Goal: Task Accomplishment & Management: Manage account settings

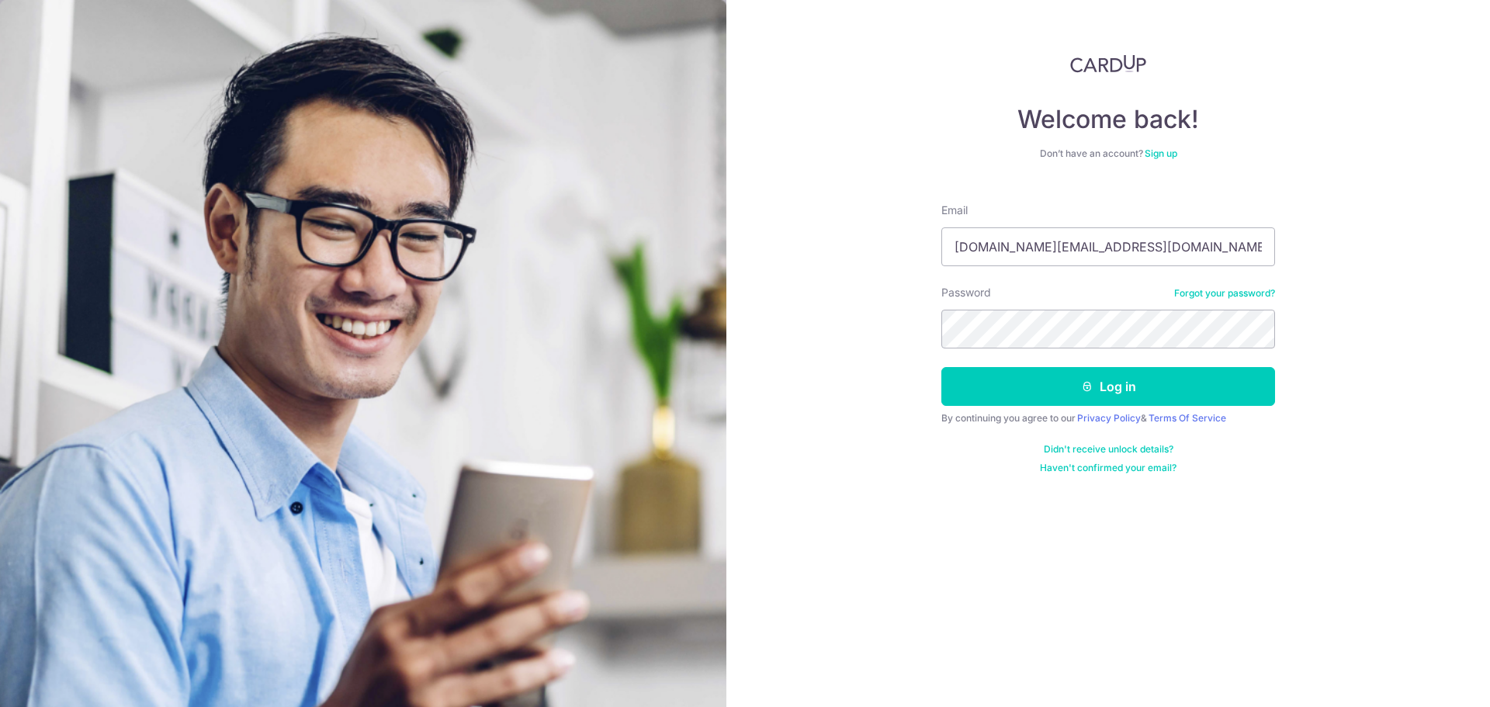
type input "[DOMAIN_NAME][EMAIL_ADDRESS][DOMAIN_NAME]"
click at [941, 367] on button "Log in" at bounding box center [1108, 386] width 334 height 39
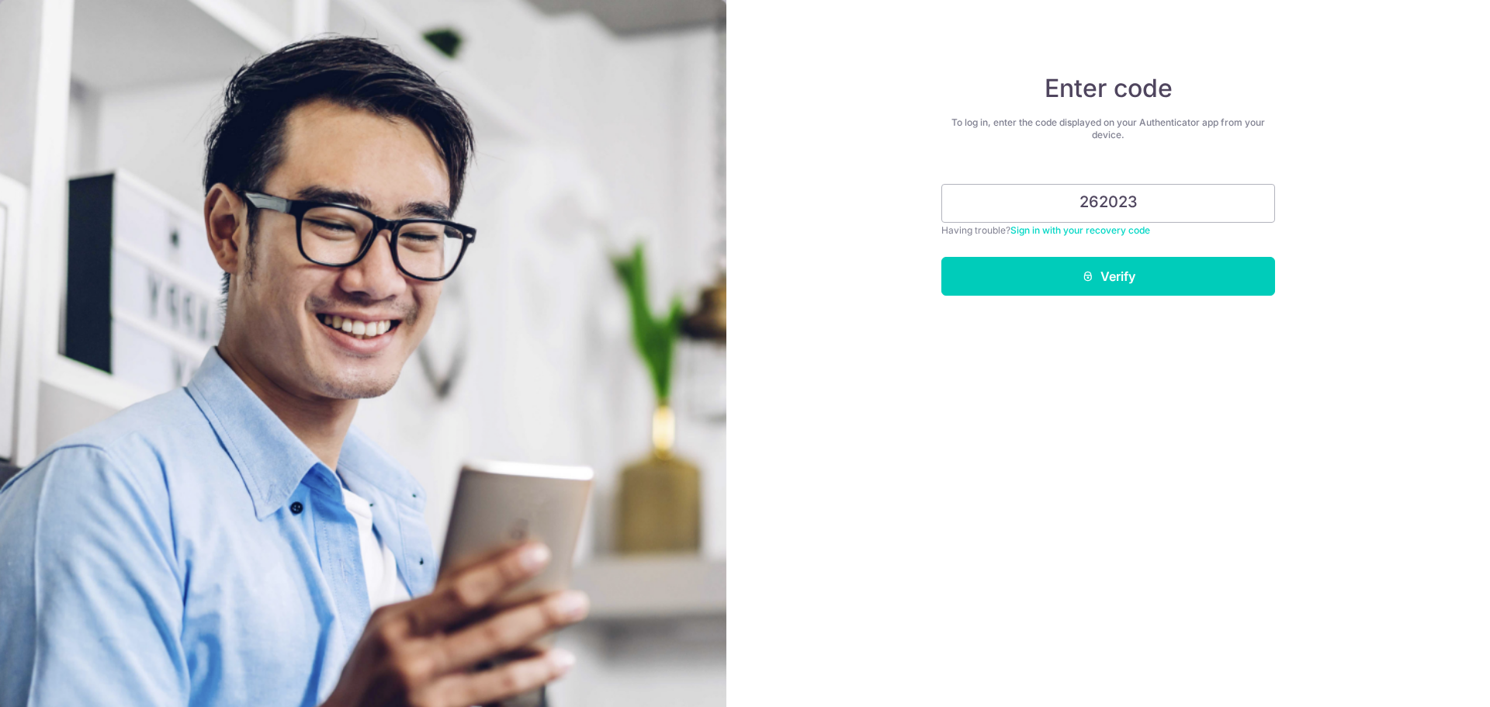
type input "262023"
click at [941, 257] on button "Verify" at bounding box center [1108, 276] width 334 height 39
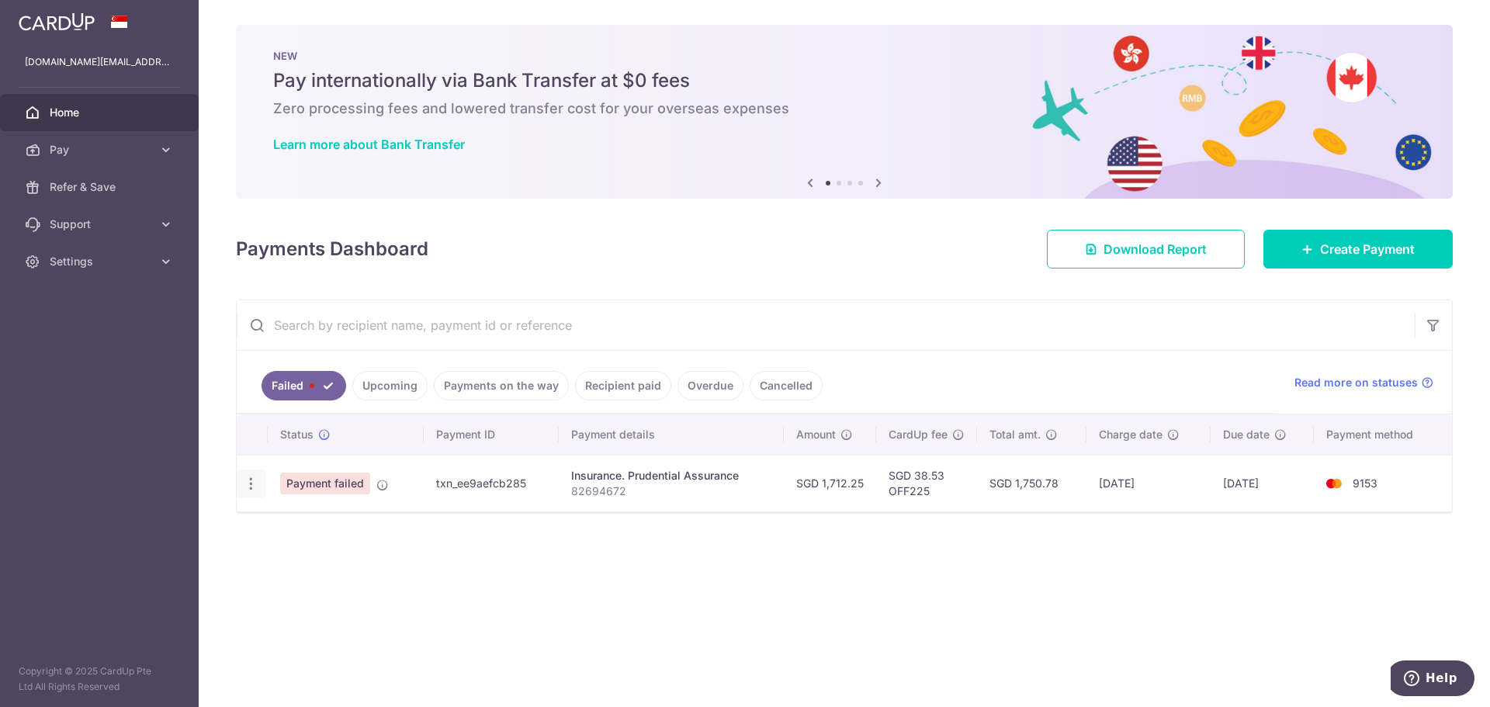
click at [257, 487] on icon "button" at bounding box center [251, 484] width 16 height 16
click at [284, 529] on span "Update payment" at bounding box center [334, 526] width 106 height 19
radio input "true"
type input "1,712.25"
type input "82694672"
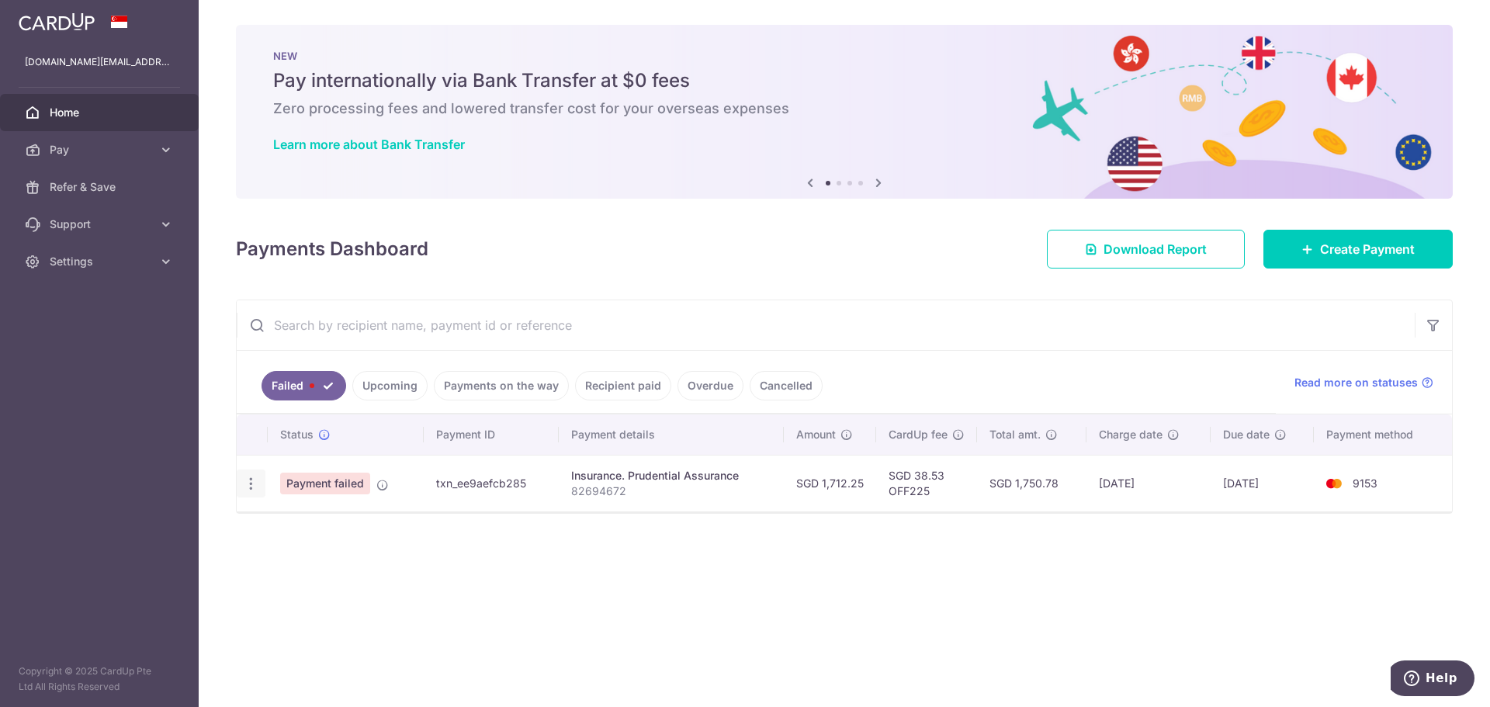
type input "OFF225"
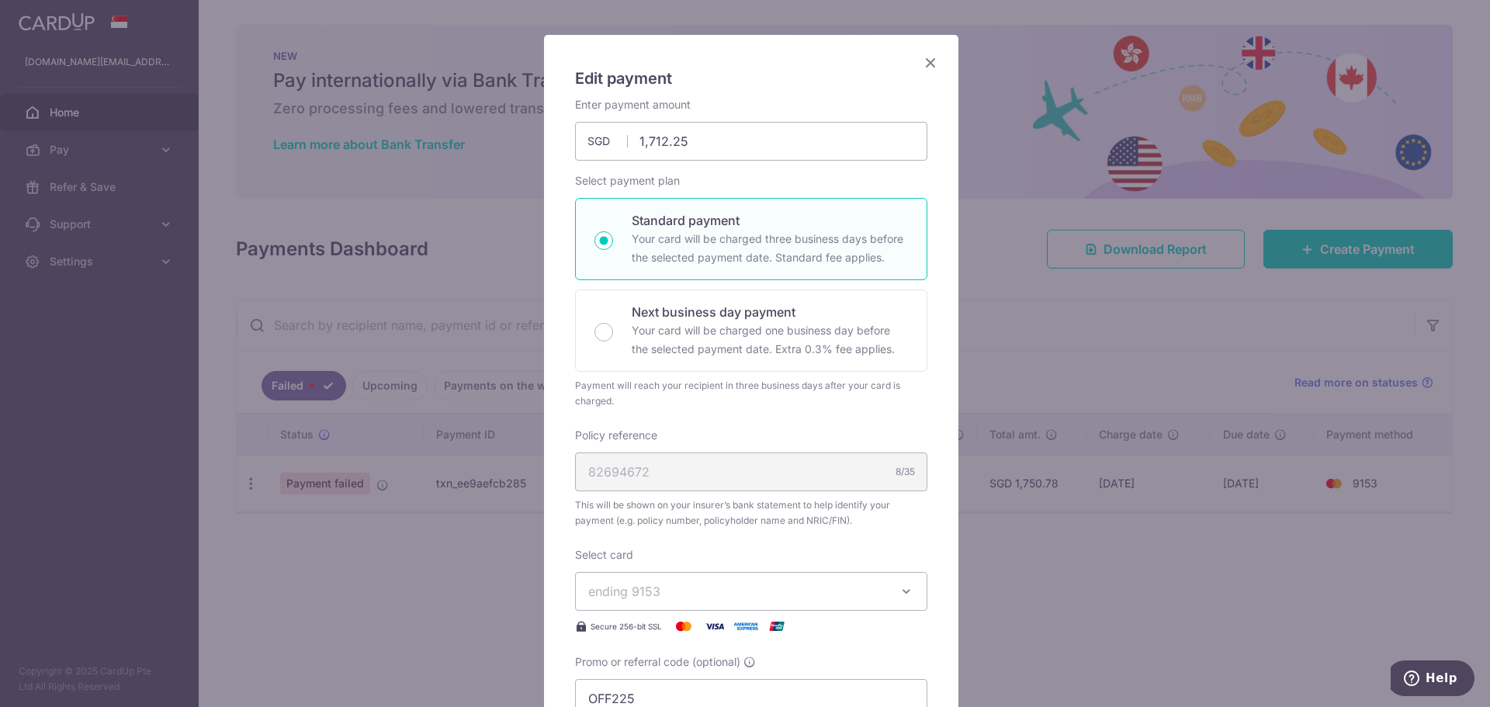
scroll to position [543, 0]
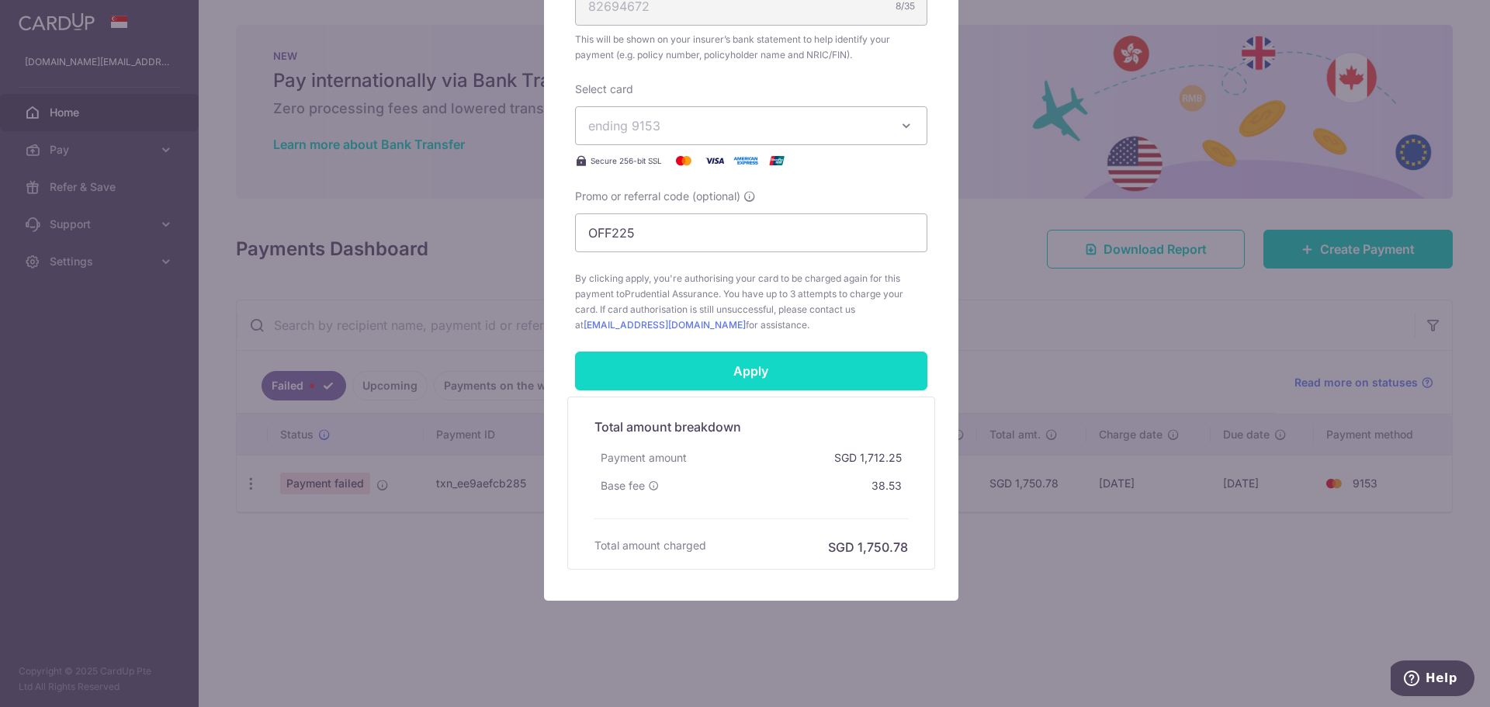
click at [767, 373] on input "Apply" at bounding box center [751, 370] width 352 height 39
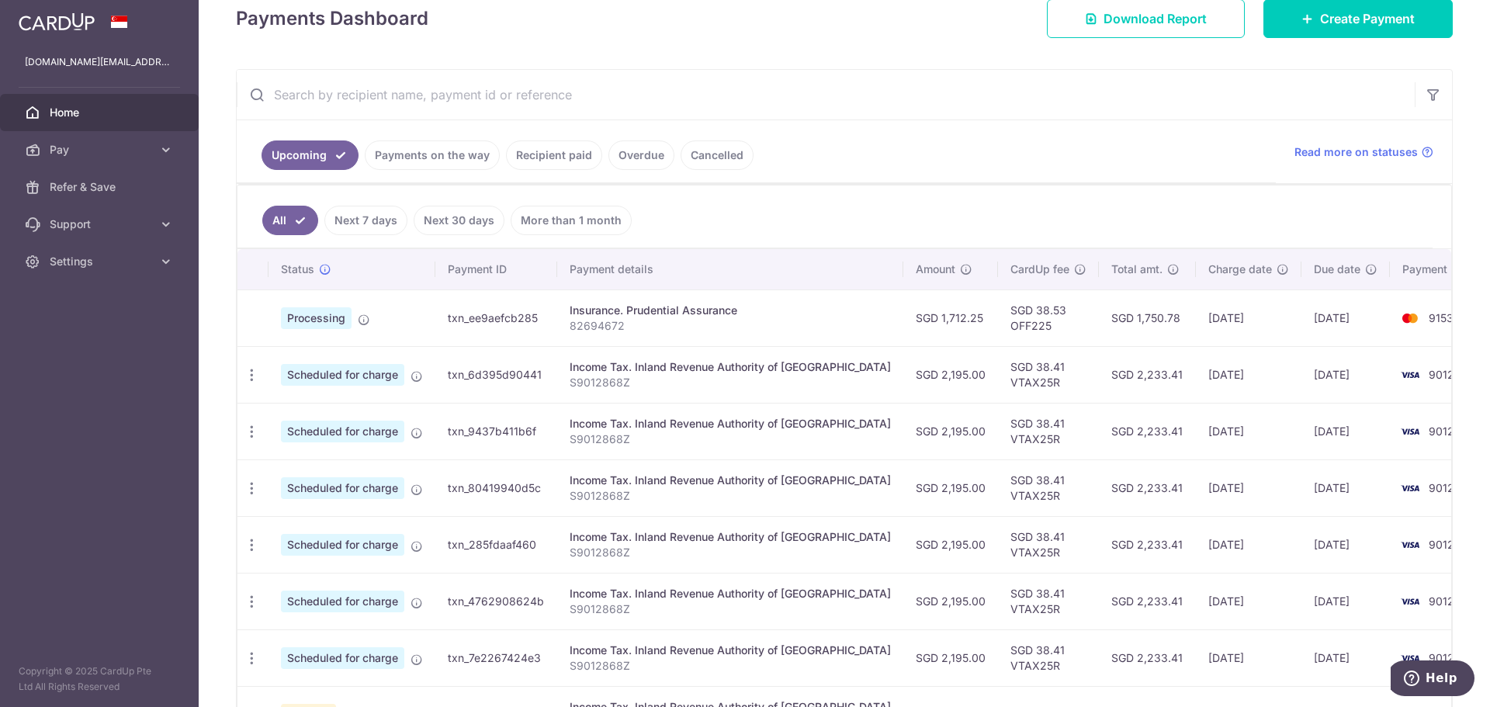
scroll to position [233, 0]
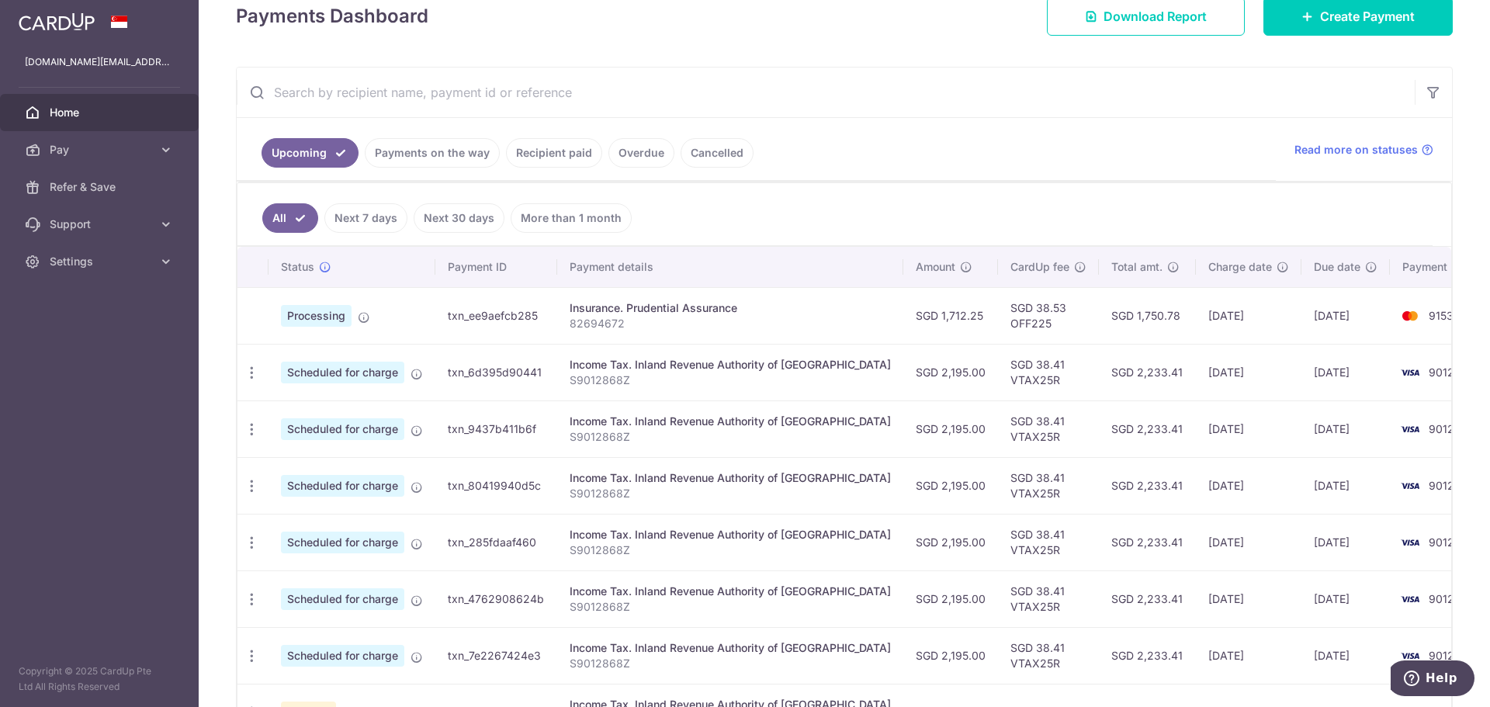
click at [426, 166] on link "Payments on the way" at bounding box center [432, 152] width 135 height 29
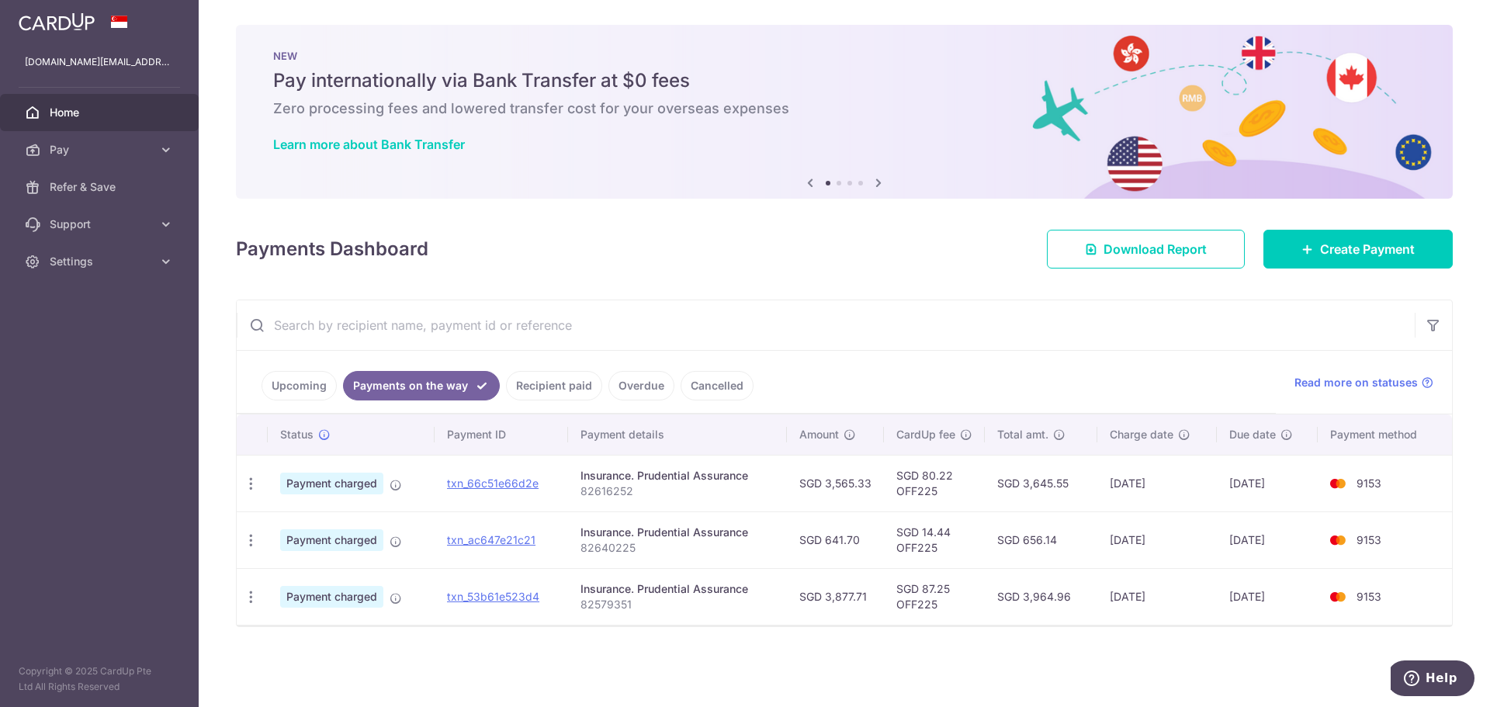
click at [311, 380] on link "Upcoming" at bounding box center [298, 385] width 75 height 29
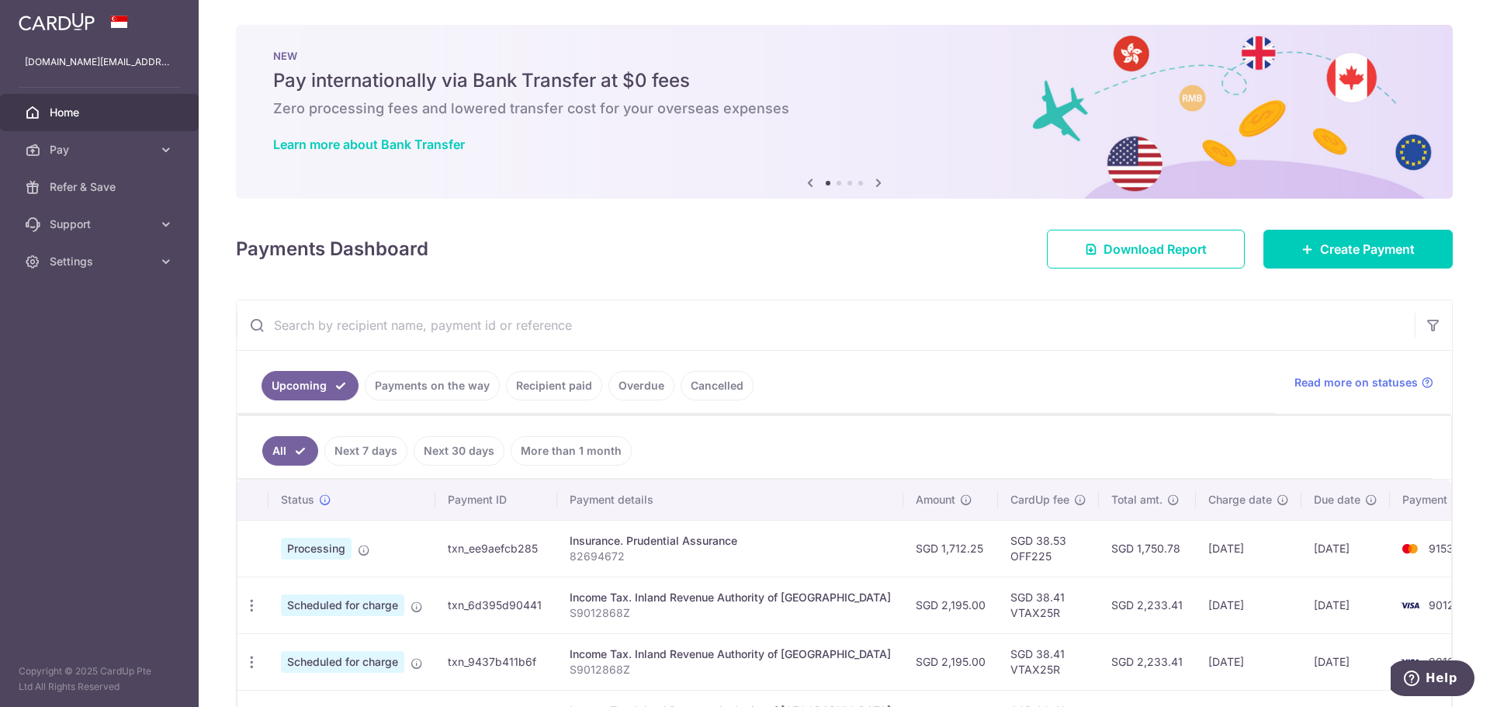
click at [374, 375] on link "Payments on the way" at bounding box center [432, 385] width 135 height 29
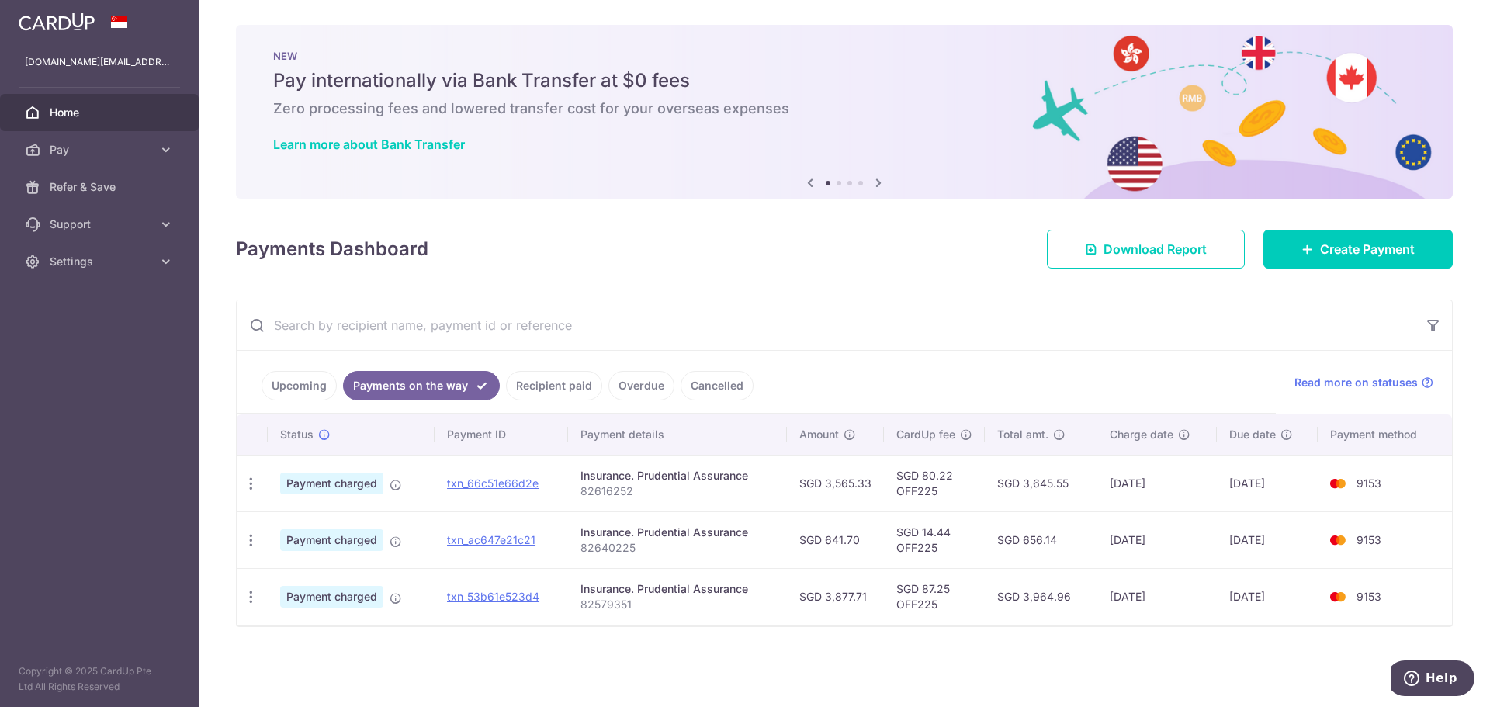
click at [319, 375] on link "Upcoming" at bounding box center [298, 385] width 75 height 29
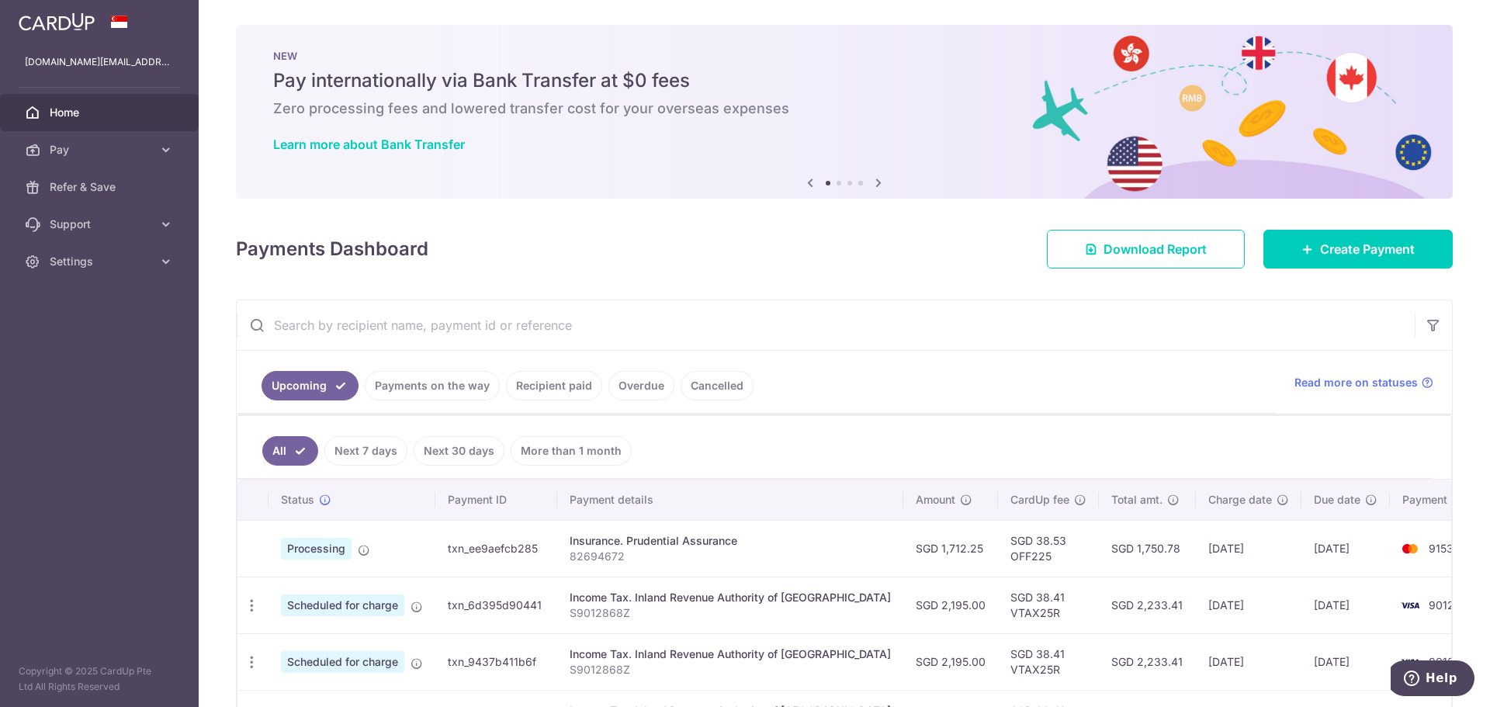
drag, startPoint x: 127, startPoint y: 102, endPoint x: 127, endPoint y: 110, distance: 8.5
click at [127, 102] on link "Home" at bounding box center [99, 112] width 199 height 37
